Goal: Information Seeking & Learning: Learn about a topic

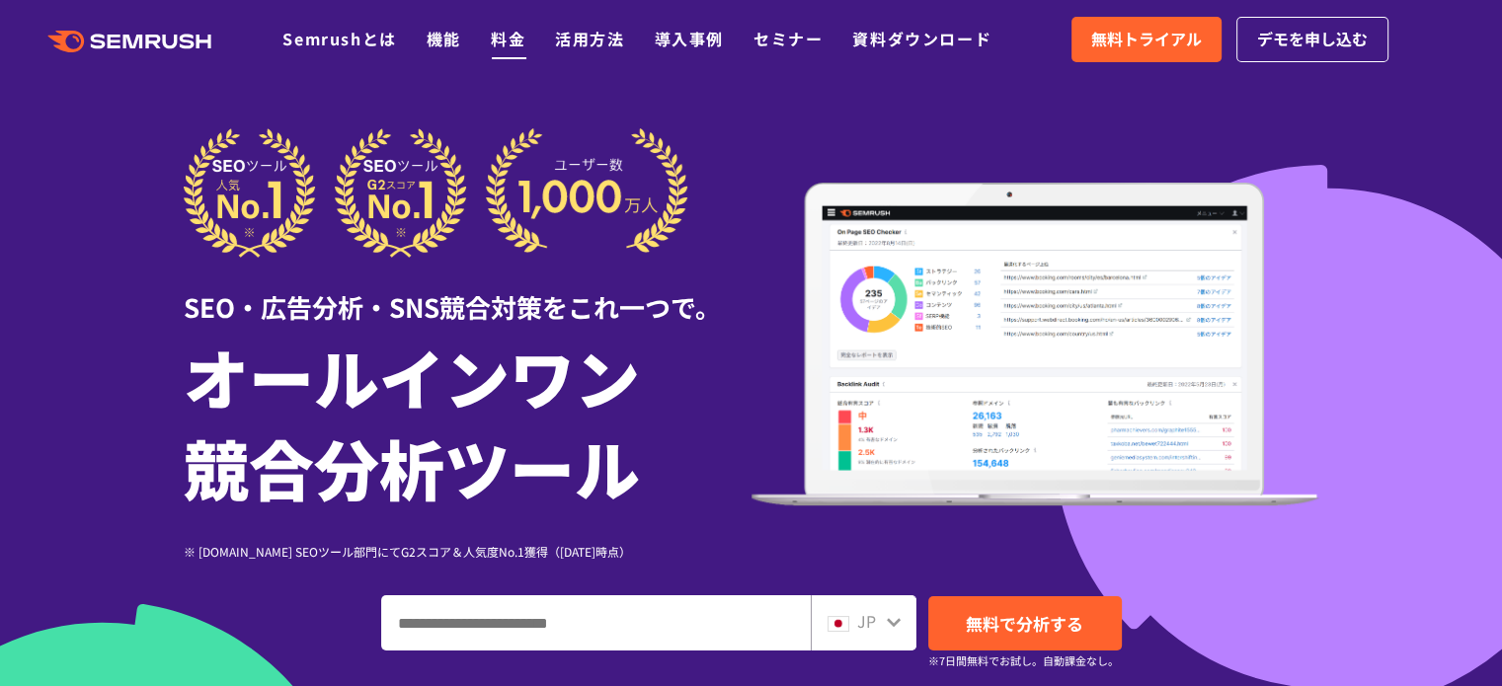
click at [506, 35] on link "料金" at bounding box center [508, 39] width 35 height 24
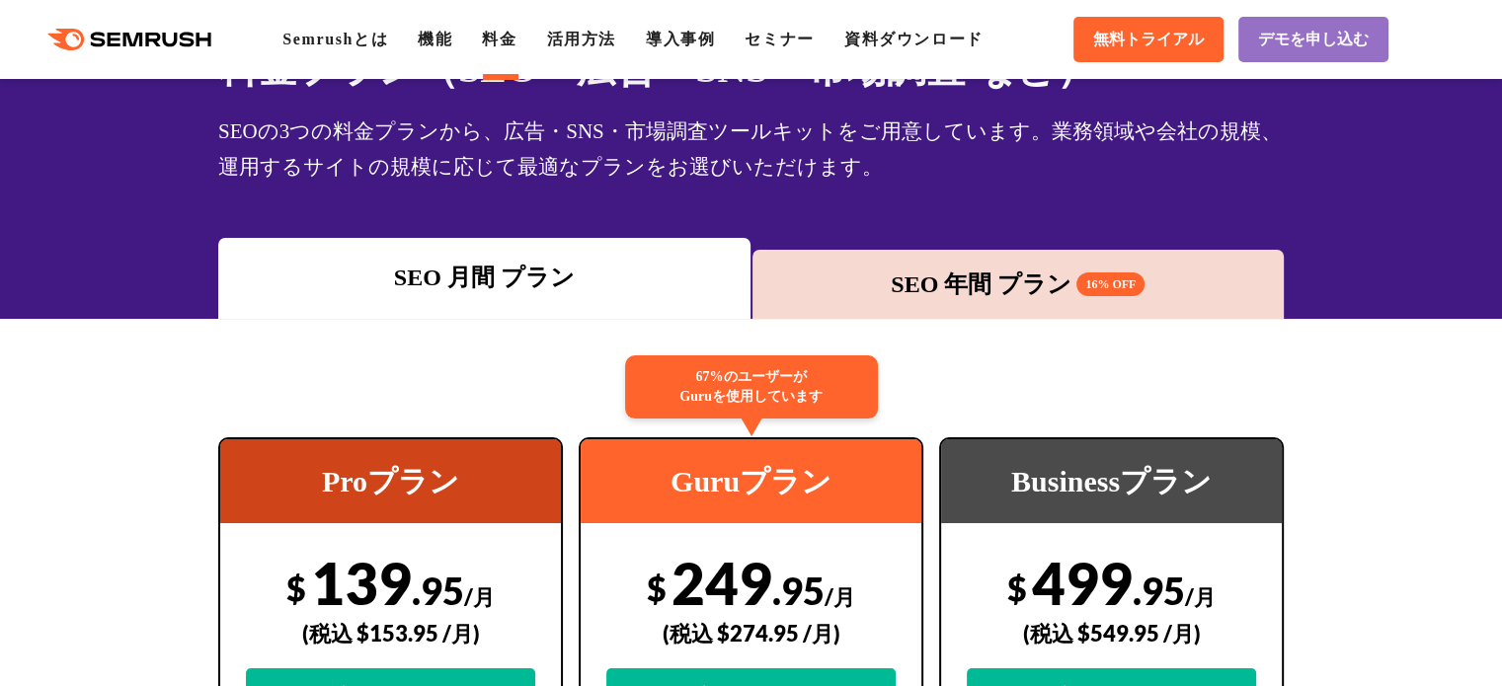
scroll to position [65, 0]
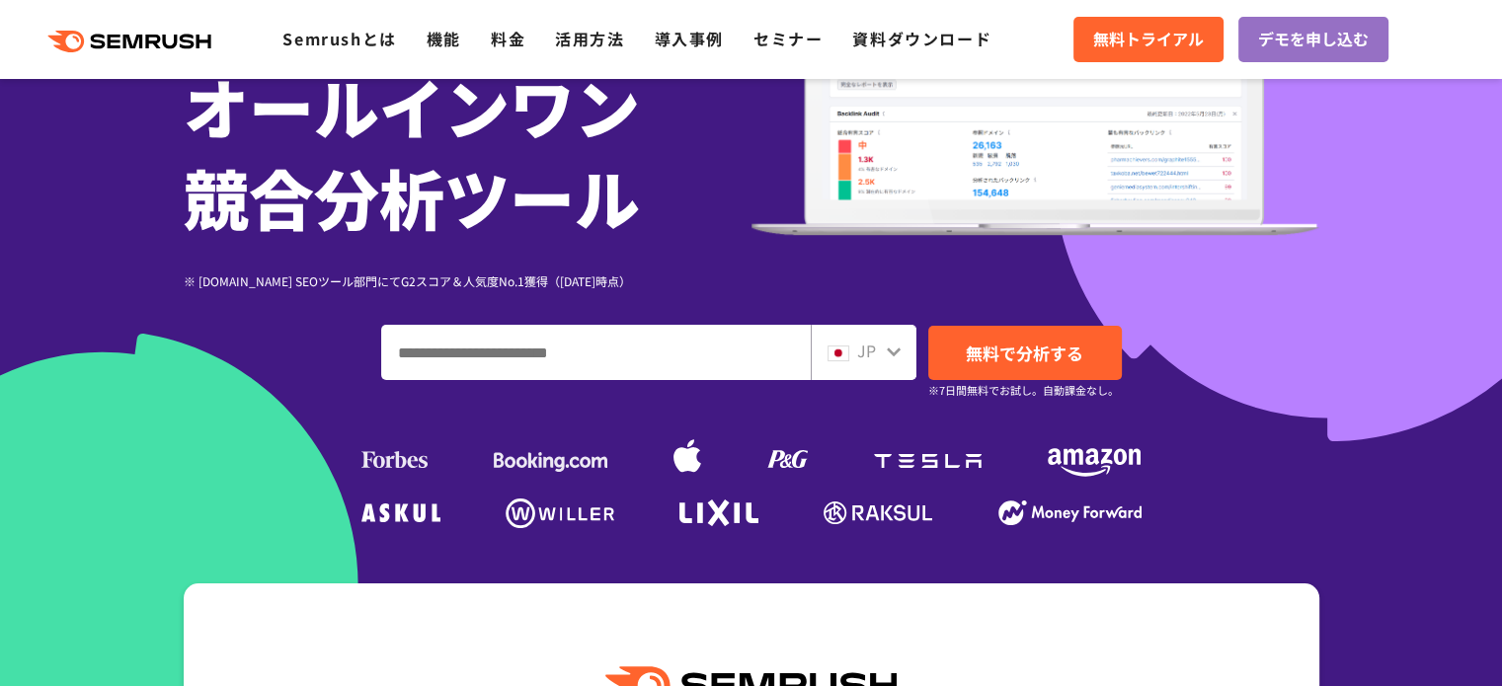
scroll to position [263, 0]
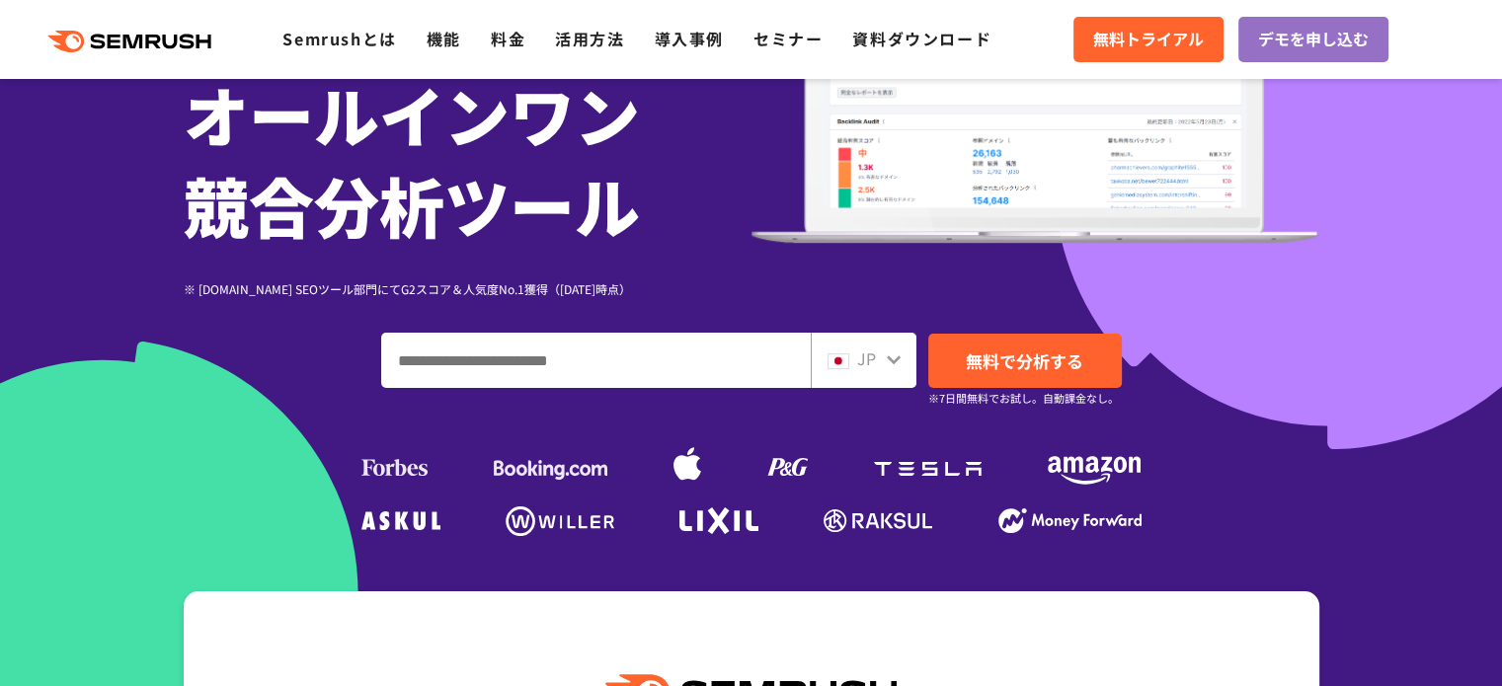
click at [495, 353] on input "ドメイン、キーワードまたはURLを入力してください" at bounding box center [596, 360] width 428 height 53
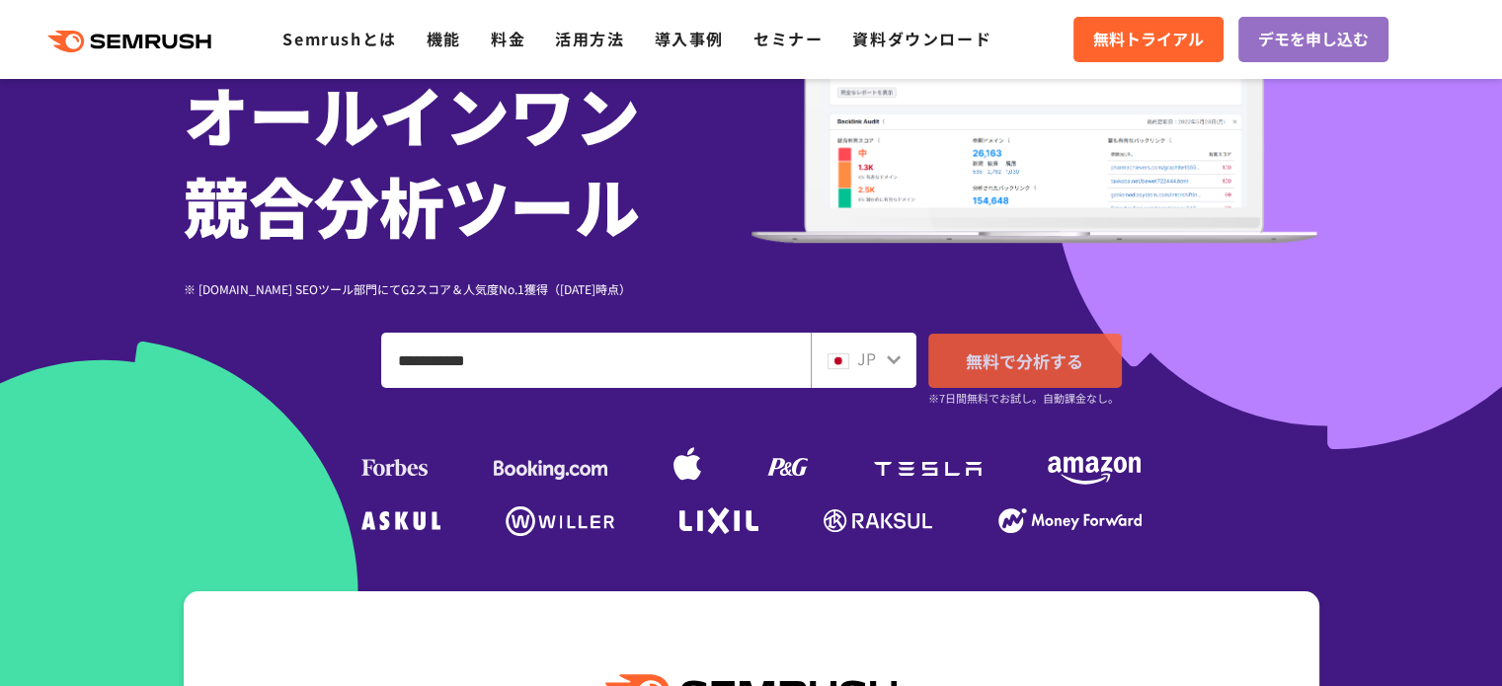
type input "**********"
click at [999, 354] on span "無料で分析する" at bounding box center [1024, 361] width 117 height 25
